Goal: Task Accomplishment & Management: Manage account settings

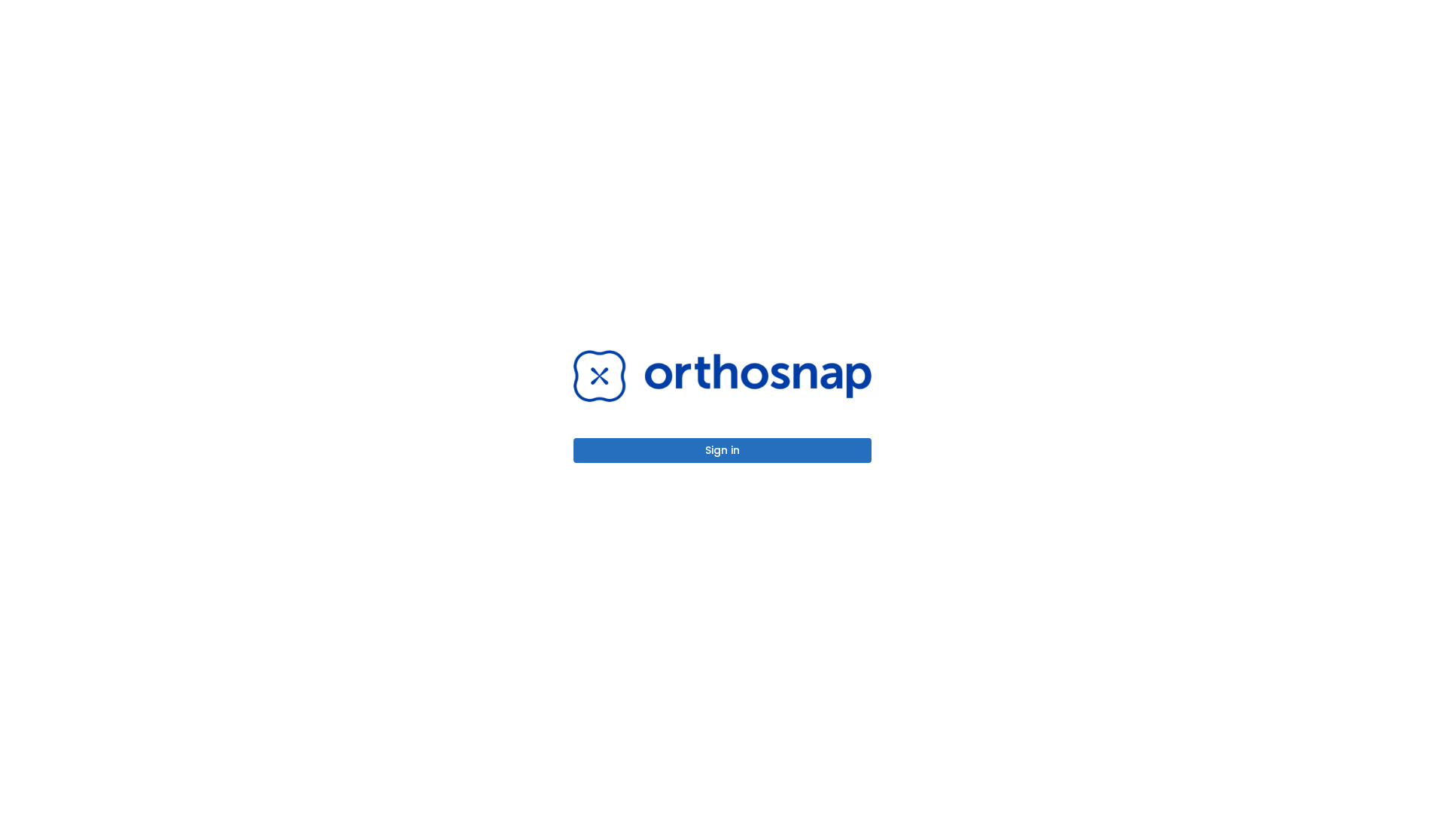
click at [722, 450] on button "Sign in" at bounding box center [722, 450] width 298 height 25
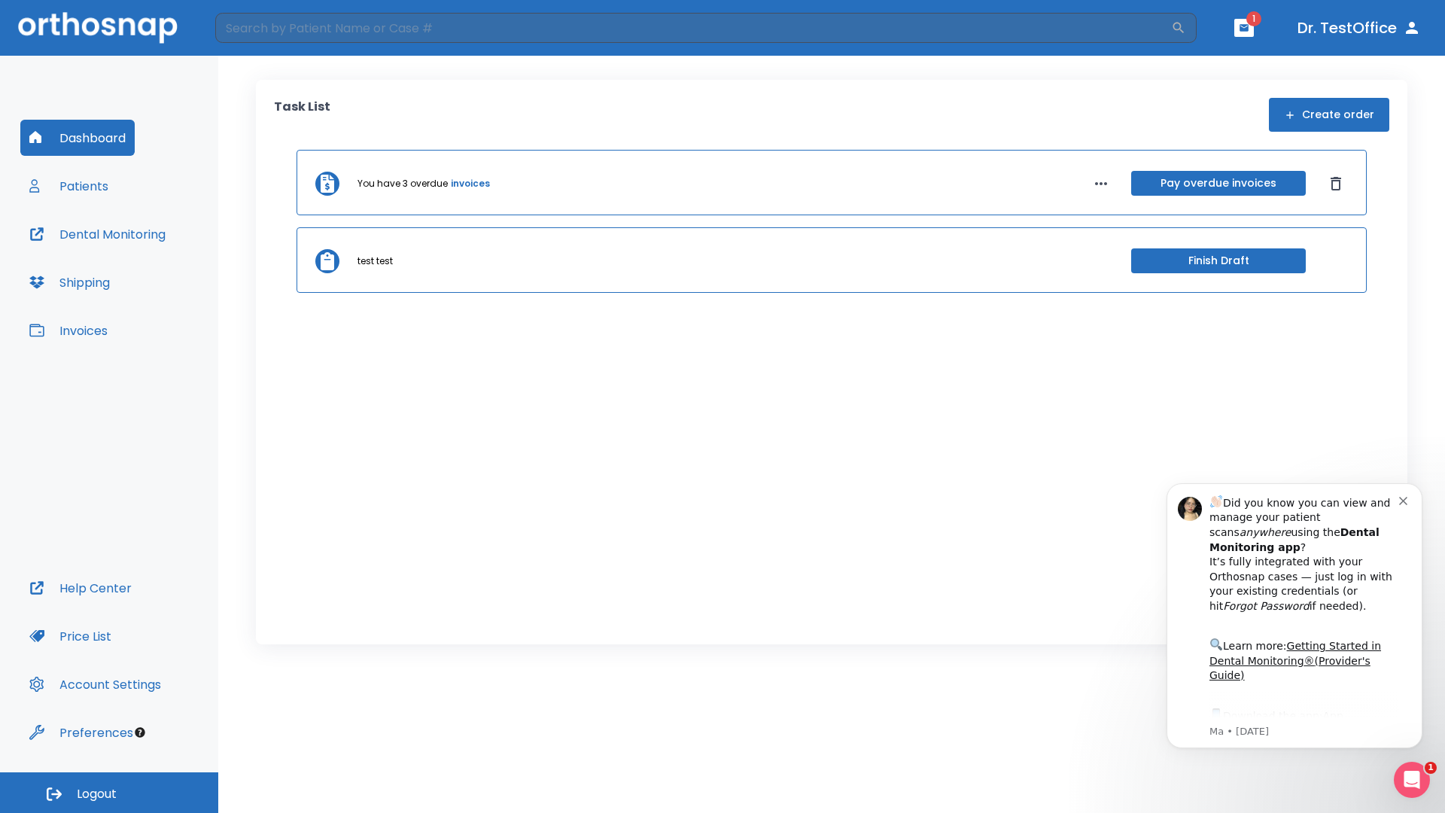
click at [109, 792] on span "Logout" at bounding box center [97, 794] width 40 height 17
